Goal: Transaction & Acquisition: Download file/media

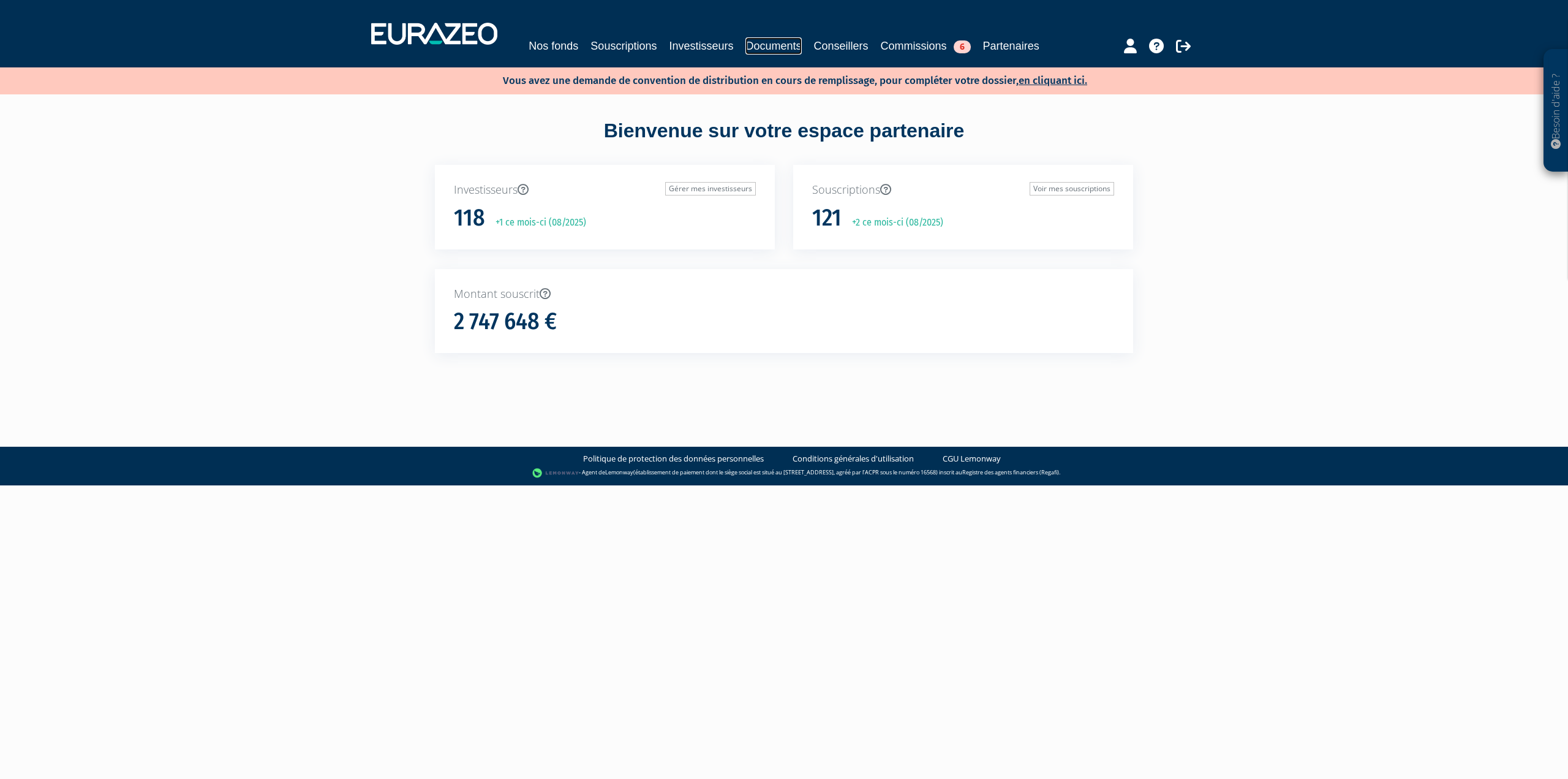
click at [768, 44] on link "Documents" at bounding box center [773, 45] width 56 height 17
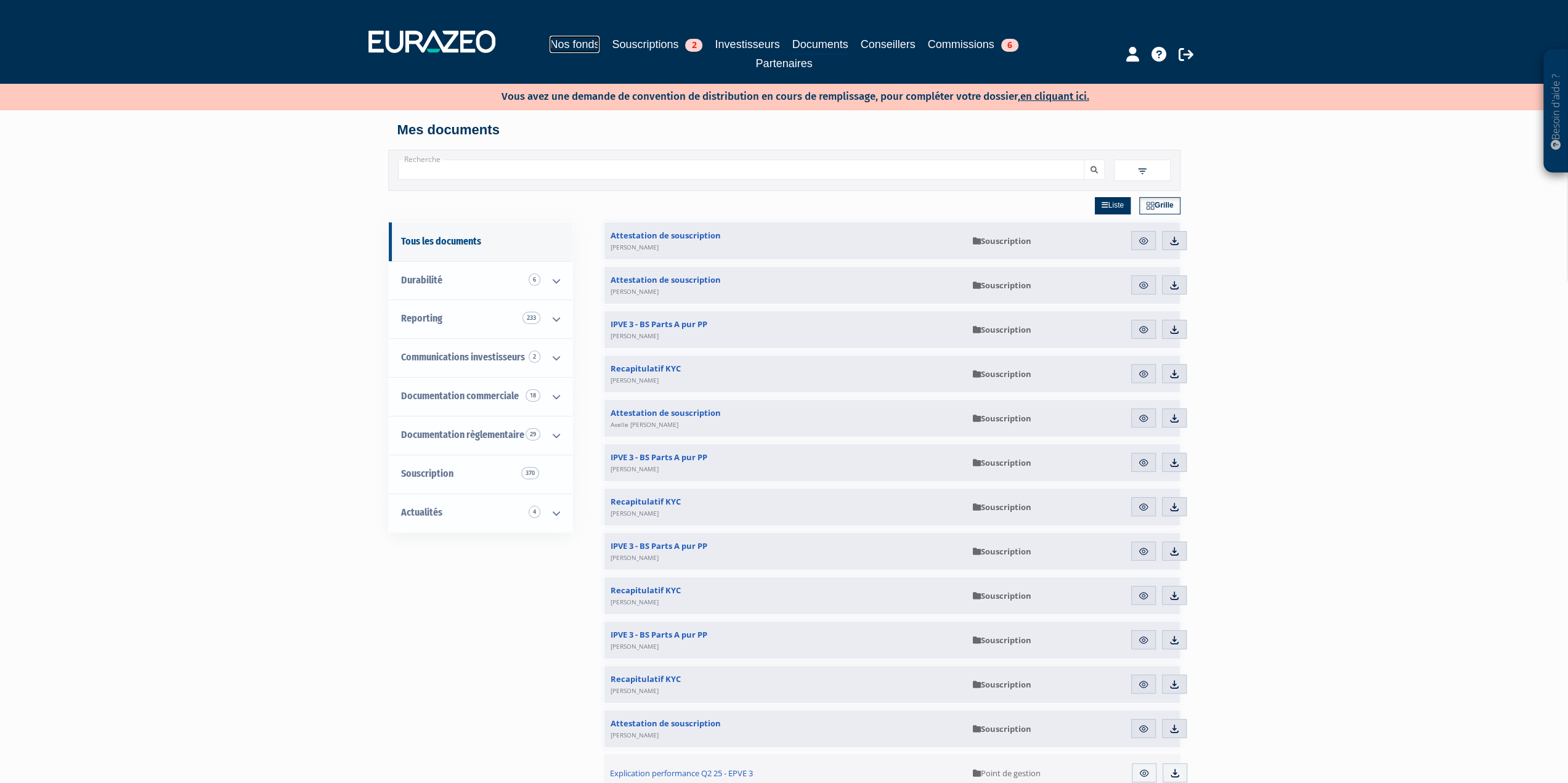
click at [574, 45] on link "Nos fonds" at bounding box center [574, 44] width 50 height 17
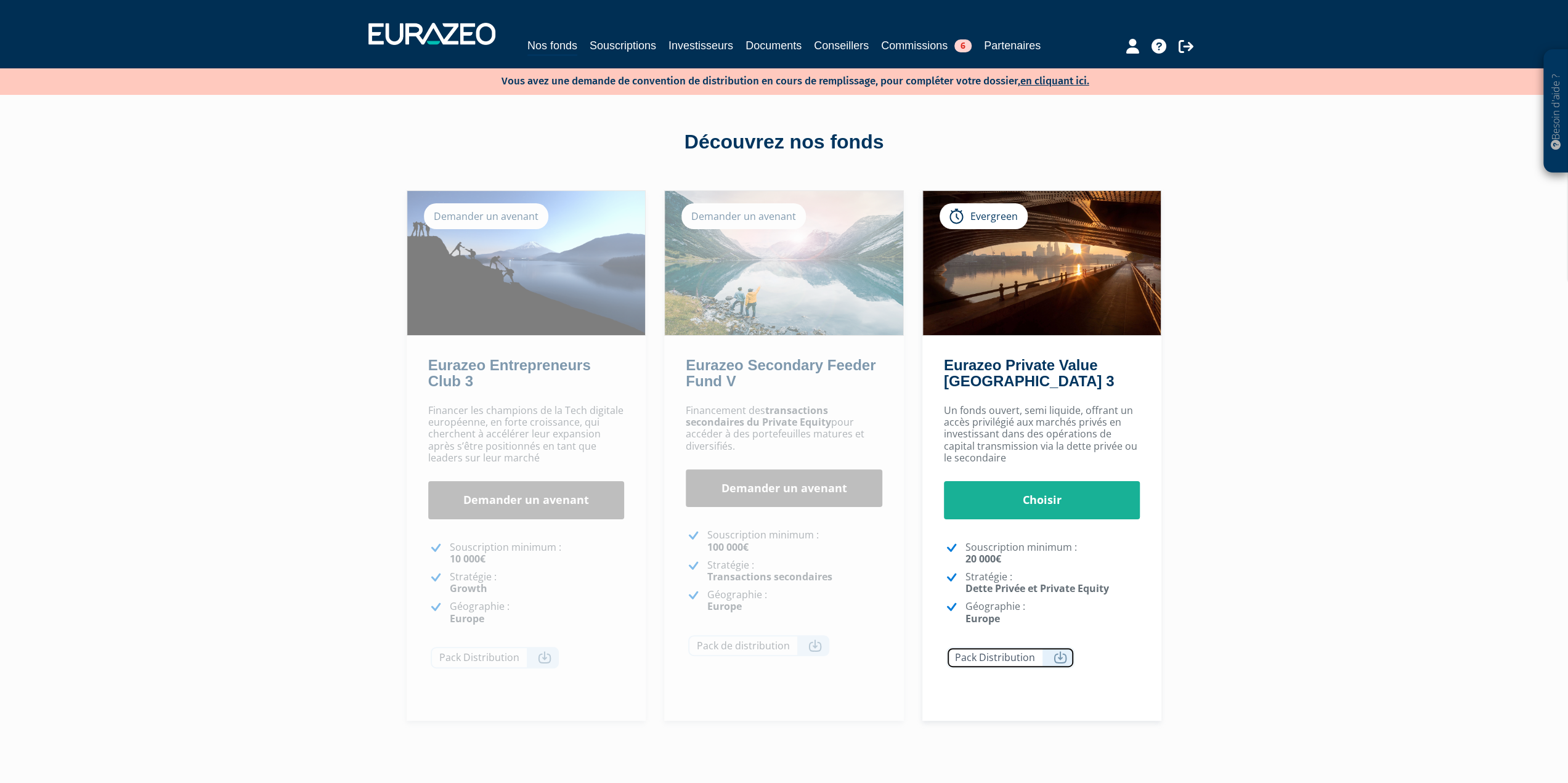
click at [1057, 661] on icon at bounding box center [1060, 657] width 13 height 13
